Goal: Complete application form: Complete application form

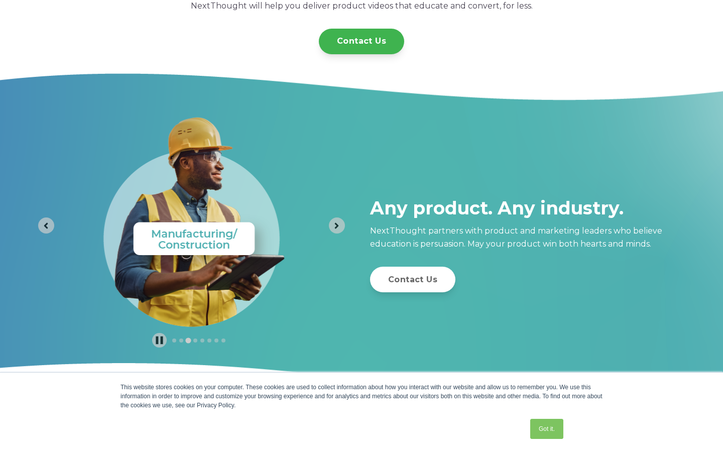
scroll to position [352, 0]
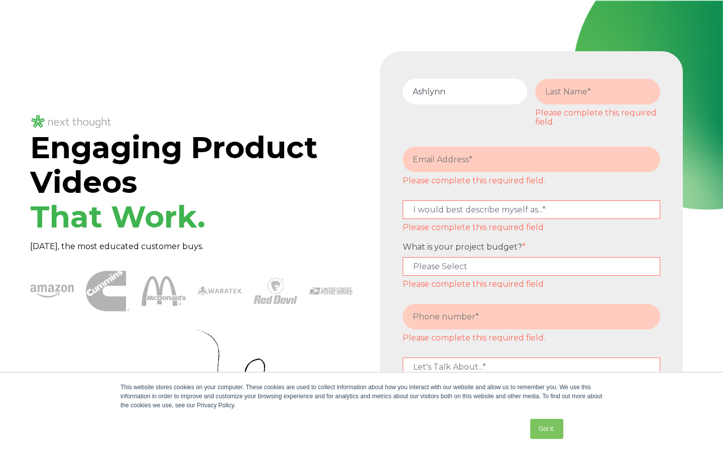
type input "Ashlynn"
click at [465, 91] on input "text" at bounding box center [465, 92] width 125 height 26
type input "convergence"
click at [465, 91] on input "text" at bounding box center [465, 92] width 125 height 26
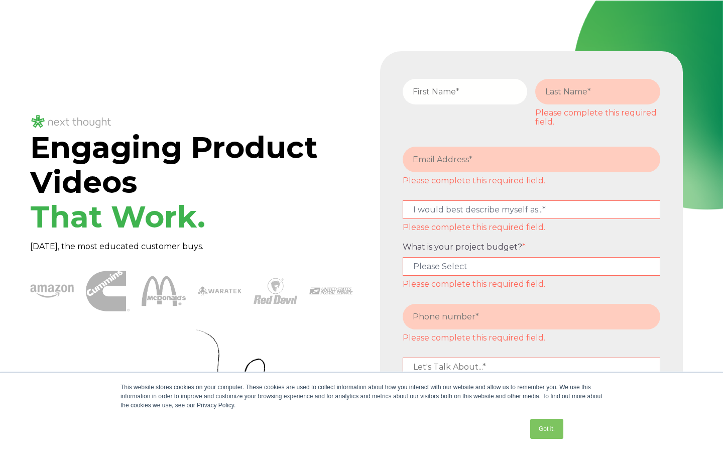
click at [597, 91] on input "text" at bounding box center [597, 92] width 125 height 26
type input "[PERSON_NAME]"
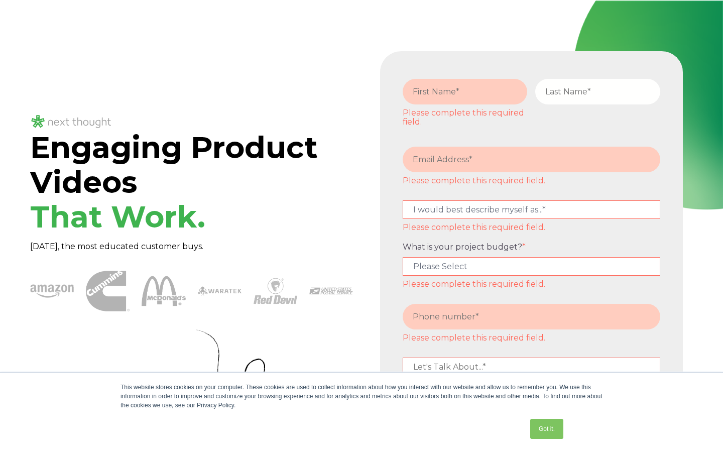
click at [597, 91] on input "text" at bounding box center [597, 92] width 125 height 26
type input "Auto Loan Account"
click at [597, 91] on input "text" at bounding box center [597, 92] width 125 height 26
click at [531, 316] on input "tel" at bounding box center [532, 317] width 258 height 26
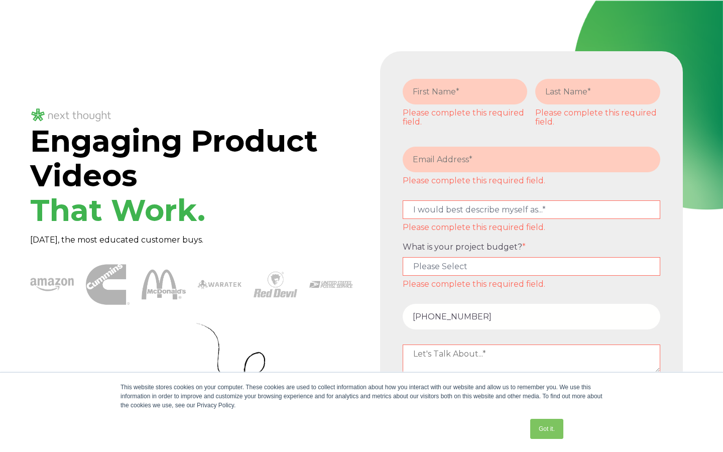
type input "[PHONE_NUMBER]"
click at [531, 316] on input "tel" at bounding box center [532, 317] width 258 height 26
type input "7013541767"
click at [531, 316] on input "tel" at bounding box center [532, 317] width 258 height 26
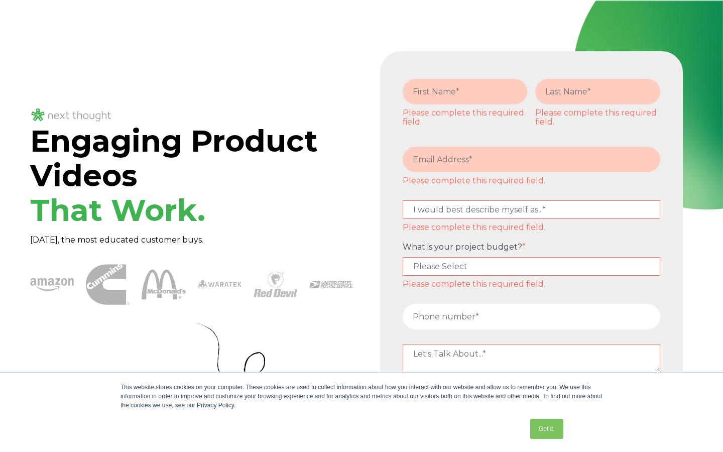
click at [531, 316] on input "tel" at bounding box center [532, 317] width 258 height 26
type input "7013541767"
click at [531, 316] on input "tel" at bounding box center [532, 317] width 258 height 26
type input "[PHONE_NUMBER]"
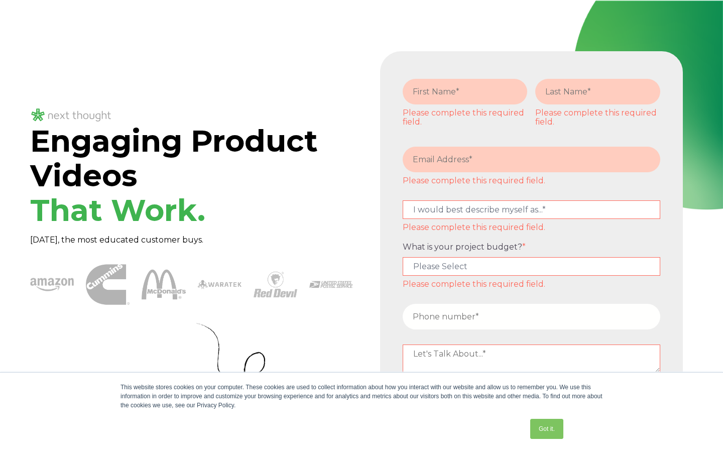
click at [531, 316] on input "tel" at bounding box center [532, 317] width 258 height 26
type input "[PERSON_NAME]"
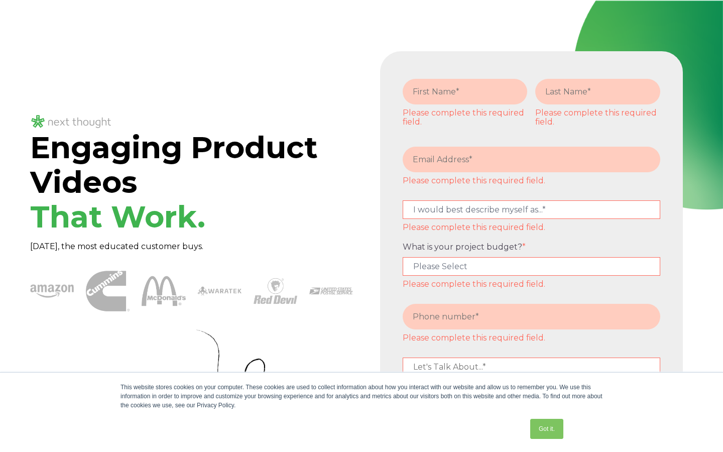
scroll to position [3406, 0]
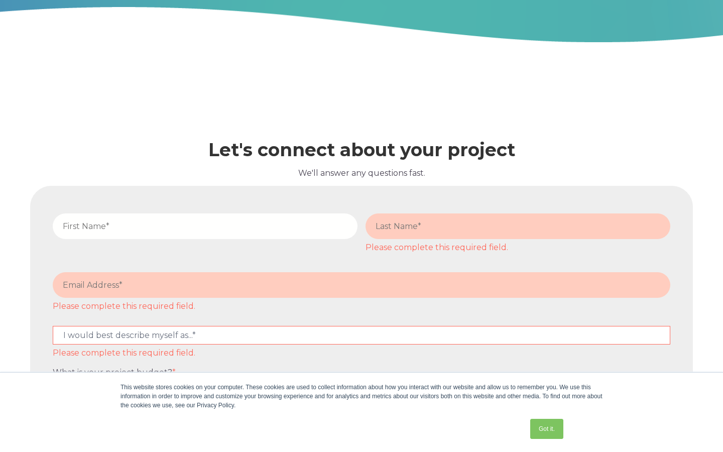
click at [205, 226] on input "text" at bounding box center [205, 226] width 305 height 26
type input "e-enable"
click at [205, 226] on input "text" at bounding box center [205, 226] width 305 height 26
click at [518, 226] on input "text" at bounding box center [517, 226] width 305 height 26
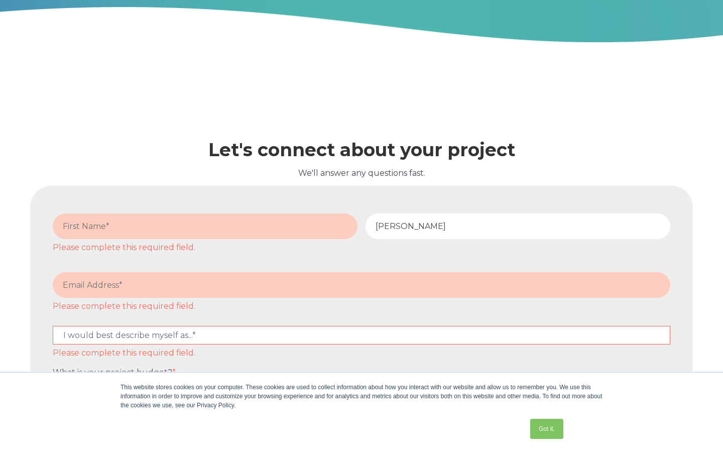
type input "[PERSON_NAME]"
click at [518, 226] on input "text" at bounding box center [517, 226] width 305 height 26
type input "quantifying"
click at [518, 226] on input "text" at bounding box center [517, 226] width 305 height 26
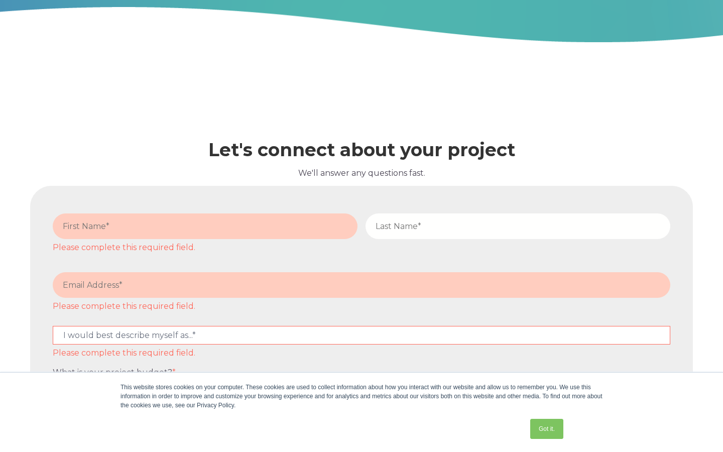
click at [361, 439] on div "Got it." at bounding box center [343, 429] width 446 height 26
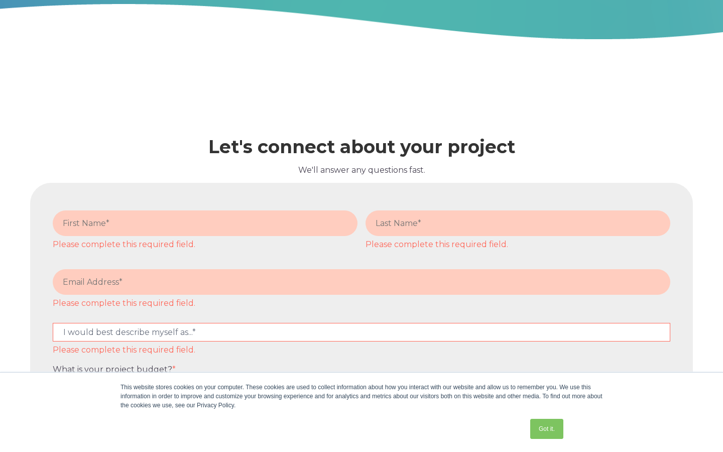
click at [361, 439] on div "Got it." at bounding box center [343, 429] width 446 height 26
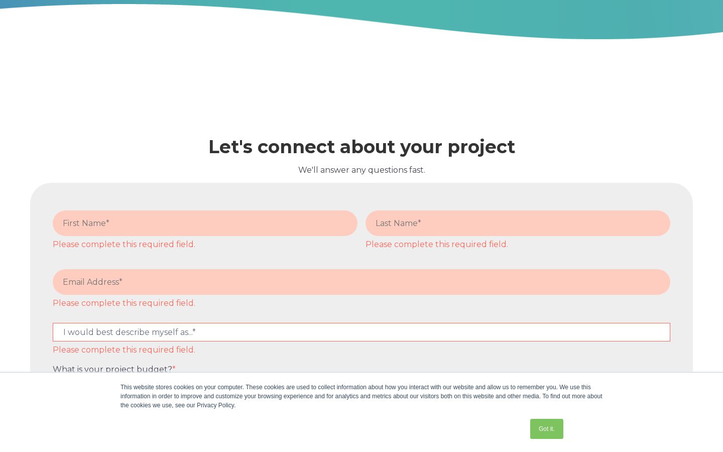
click at [361, 439] on div "Got it." at bounding box center [343, 429] width 446 height 26
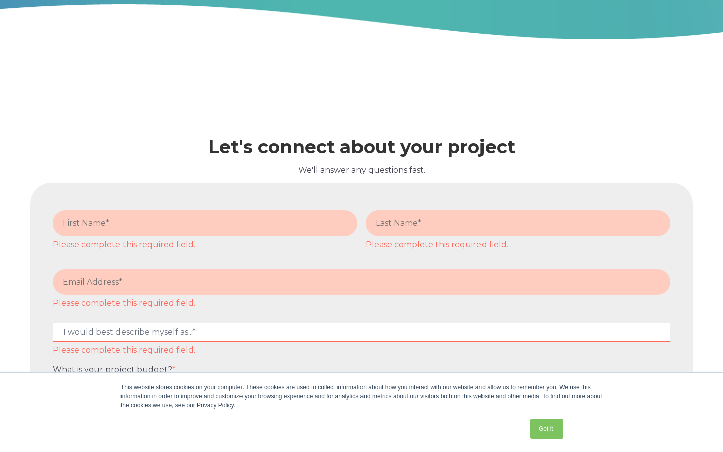
click at [361, 439] on div "Got it." at bounding box center [343, 429] width 446 height 26
select select "persona_10"
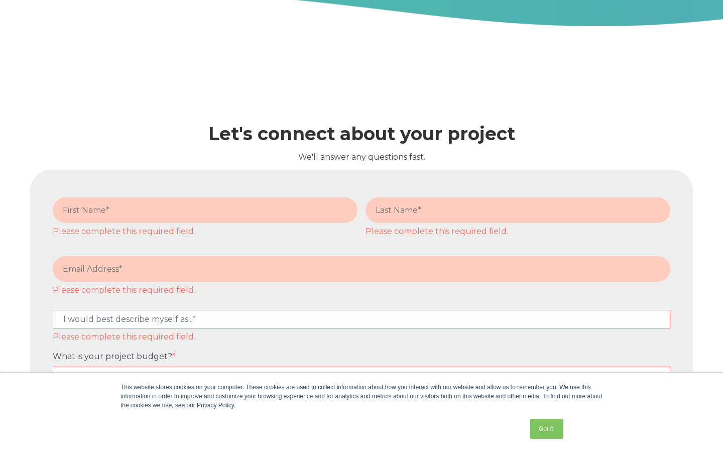
select select "persona_10"
select select
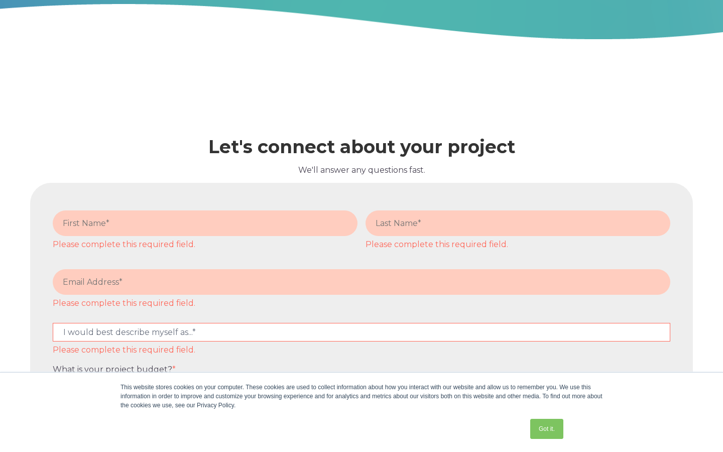
select select "$25,000 - $50,000"
select select "$5,000 - $15,000"
select select
select select "persona_10"
select select "persona_9"
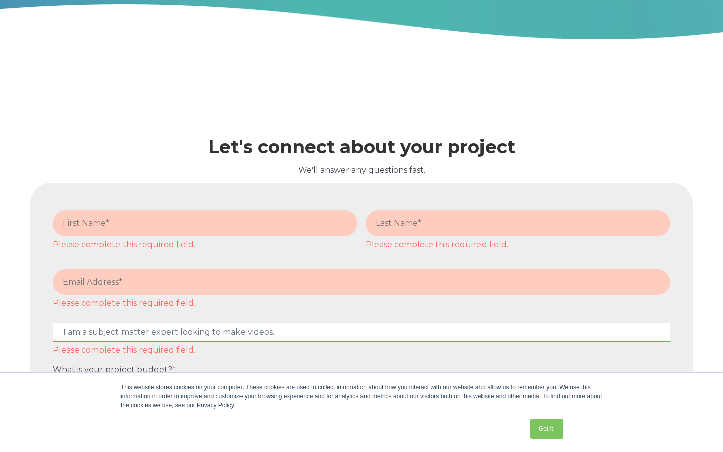
select select
select select "$15,000 - $25,000"
select select "$5,000 - $15,000"
select select
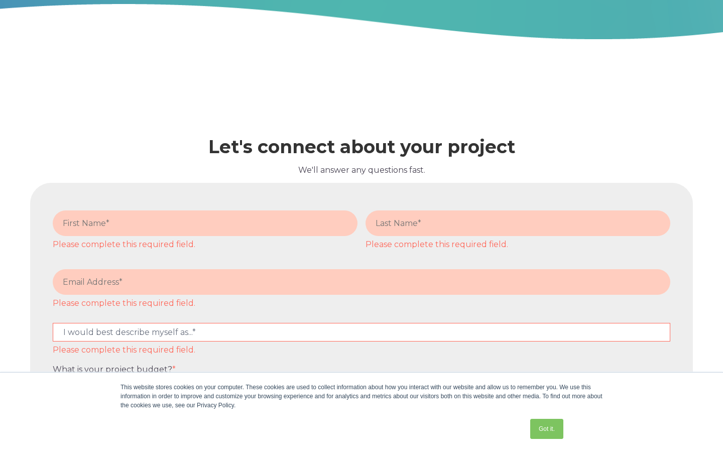
scroll to position [0, 0]
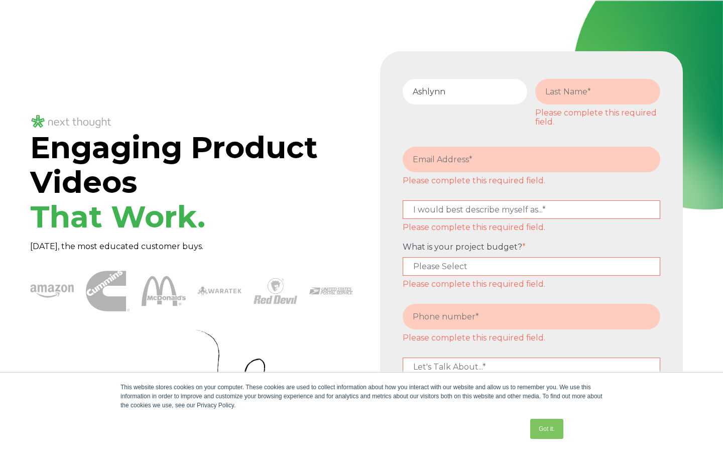
type input "Ashlynn"
click at [597, 91] on input "text" at bounding box center [597, 92] width 125 height 26
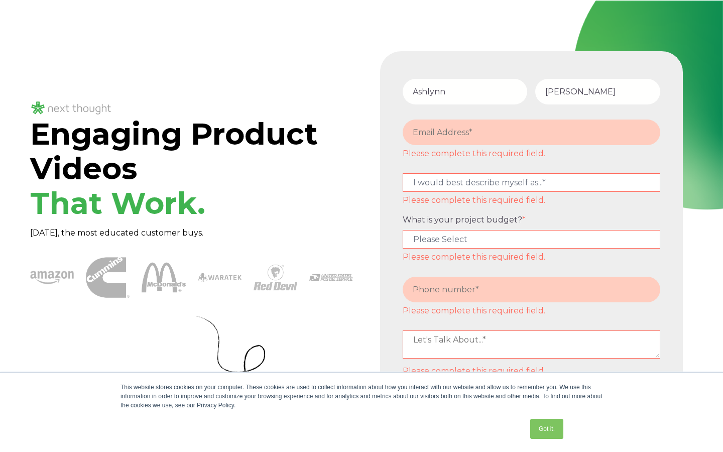
type input "[PERSON_NAME]"
click at [531, 132] on input "email" at bounding box center [532, 132] width 258 height 26
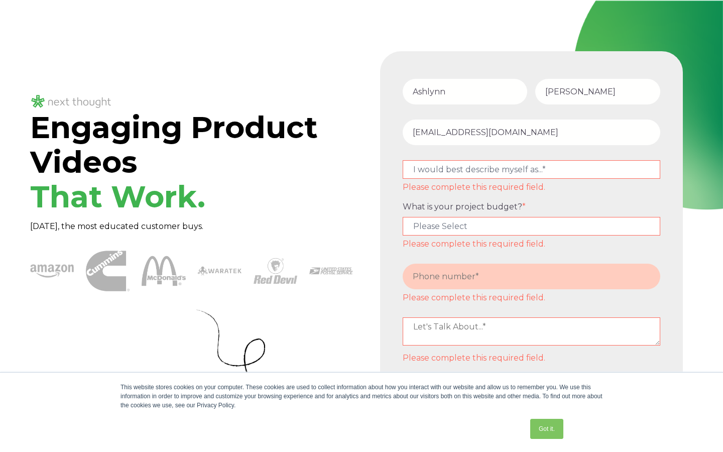
type input "[EMAIL_ADDRESS][DOMAIN_NAME]"
click at [531, 276] on input "tel" at bounding box center [532, 277] width 258 height 26
type input "7013541767"
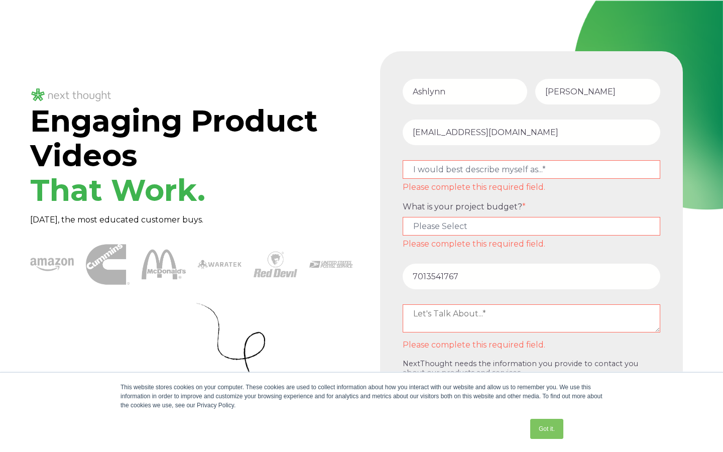
type input "[PERSON_NAME]"
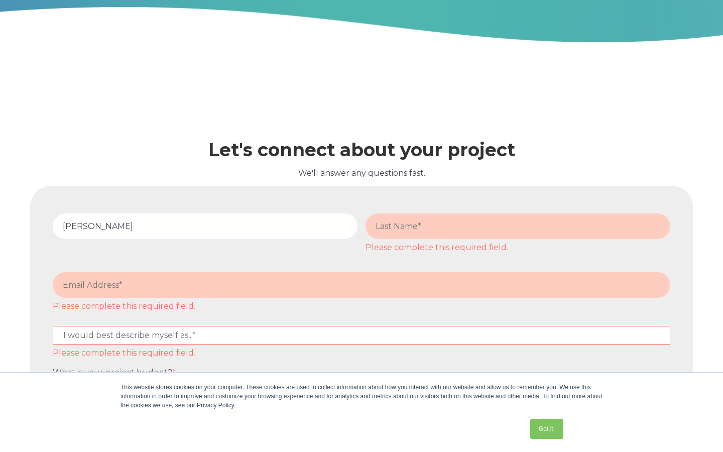
click at [518, 226] on input "text" at bounding box center [517, 226] width 305 height 26
type input "[PERSON_NAME]"
click at [361, 272] on input "email" at bounding box center [361, 285] width 617 height 26
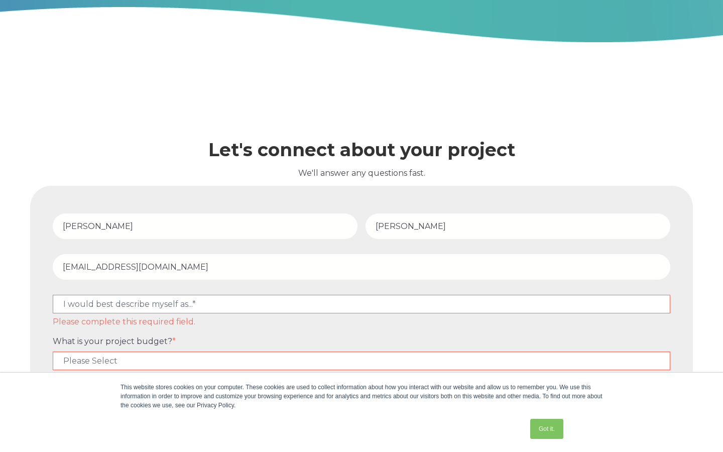
type input "[EMAIL_ADDRESS][DOMAIN_NAME]"
click at [361, 411] on div "This website stores cookies on your computer. These cookies are used to collect…" at bounding box center [361, 411] width 502 height 79
type input "7013541767"
select select "persona_3"
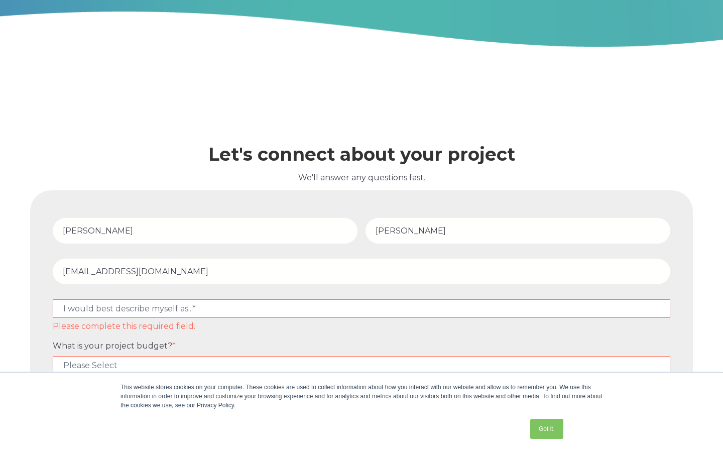
select select "$50,000+"
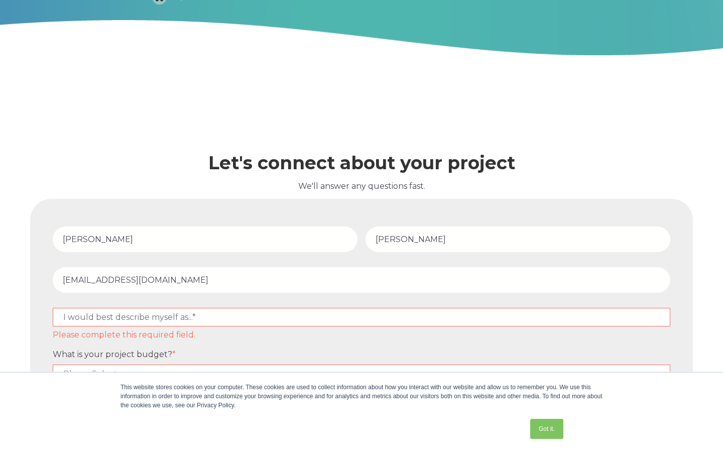
select select "persona_4"
select select "$25,000 - $50,000"
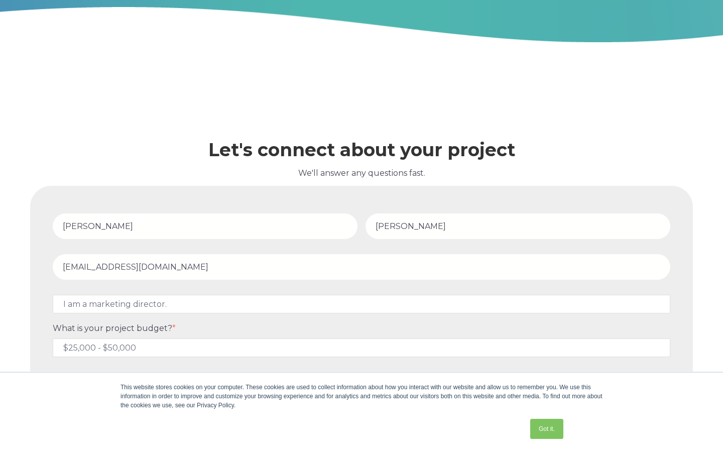
scroll to position [3448, 0]
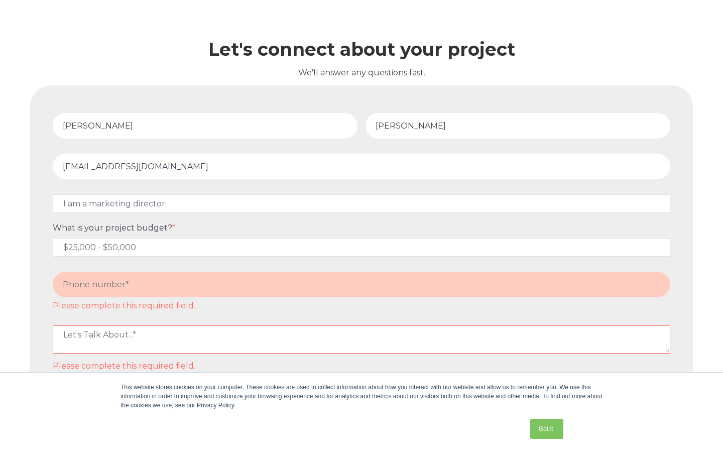
scroll to position [0, 0]
